Goal: Download file/media

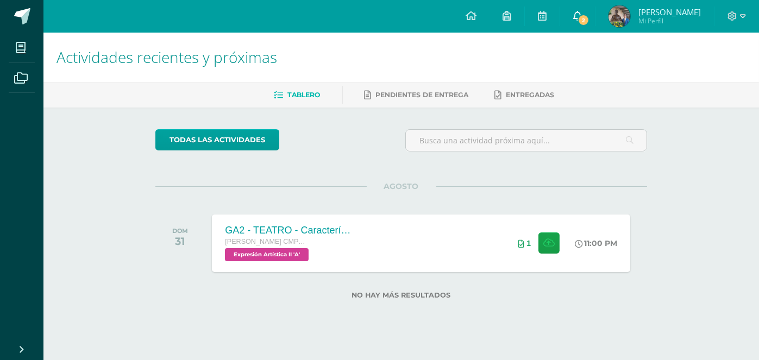
click at [582, 15] on icon at bounding box center [577, 16] width 9 height 10
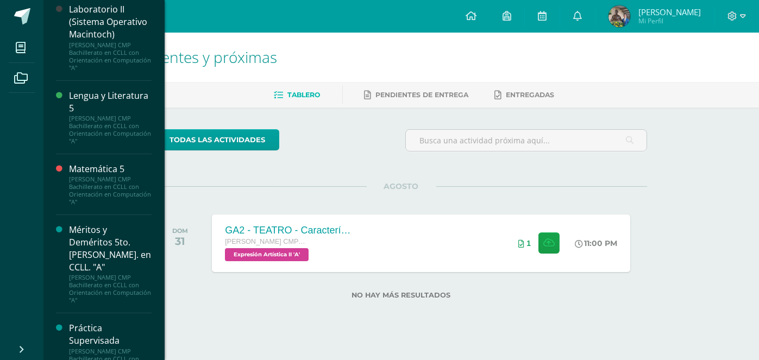
scroll to position [652, 0]
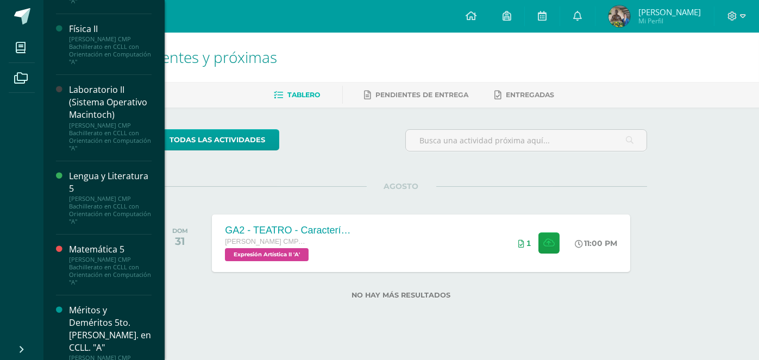
click at [107, 119] on div "Laboratorio II (Sistema Operativo Macintoch)" at bounding box center [110, 102] width 83 height 37
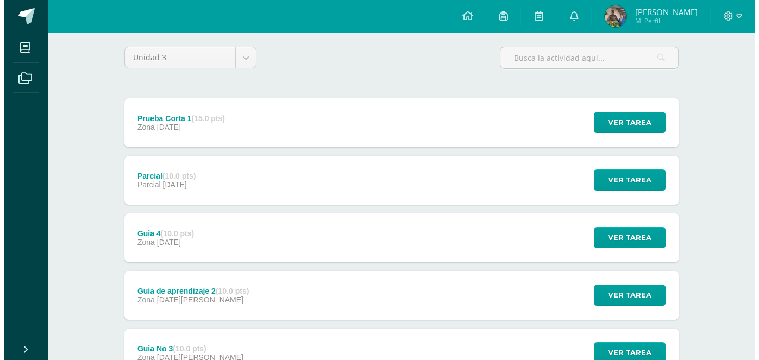
scroll to position [230, 0]
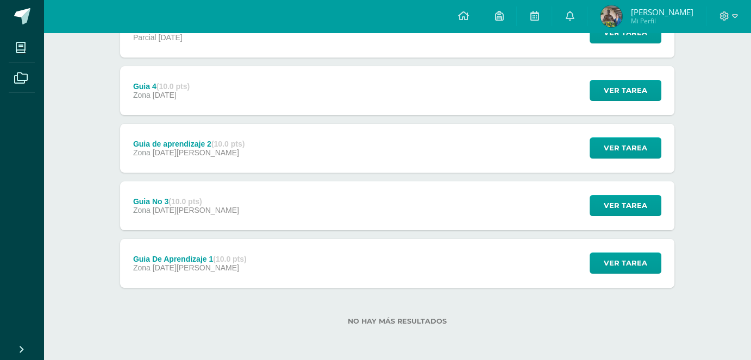
click at [272, 250] on div "Guia De Aprendizaje 1 (10.0 pts) Zona 06 de Junio Ver tarea Guia De Aprendizaje…" at bounding box center [397, 263] width 554 height 49
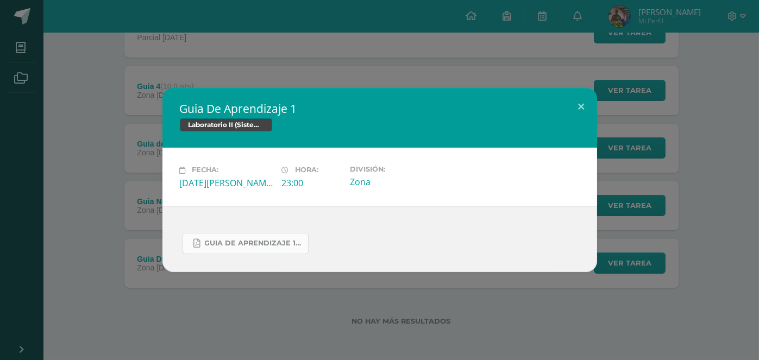
click at [246, 254] on div "Guia de aprendizaje 1 IV Unidad.pdf" at bounding box center [379, 239] width 435 height 66
click at [243, 241] on span "Guia de aprendizaje 1 IV Unidad.pdf" at bounding box center [254, 243] width 98 height 9
